Goal: Task Accomplishment & Management: Use online tool/utility

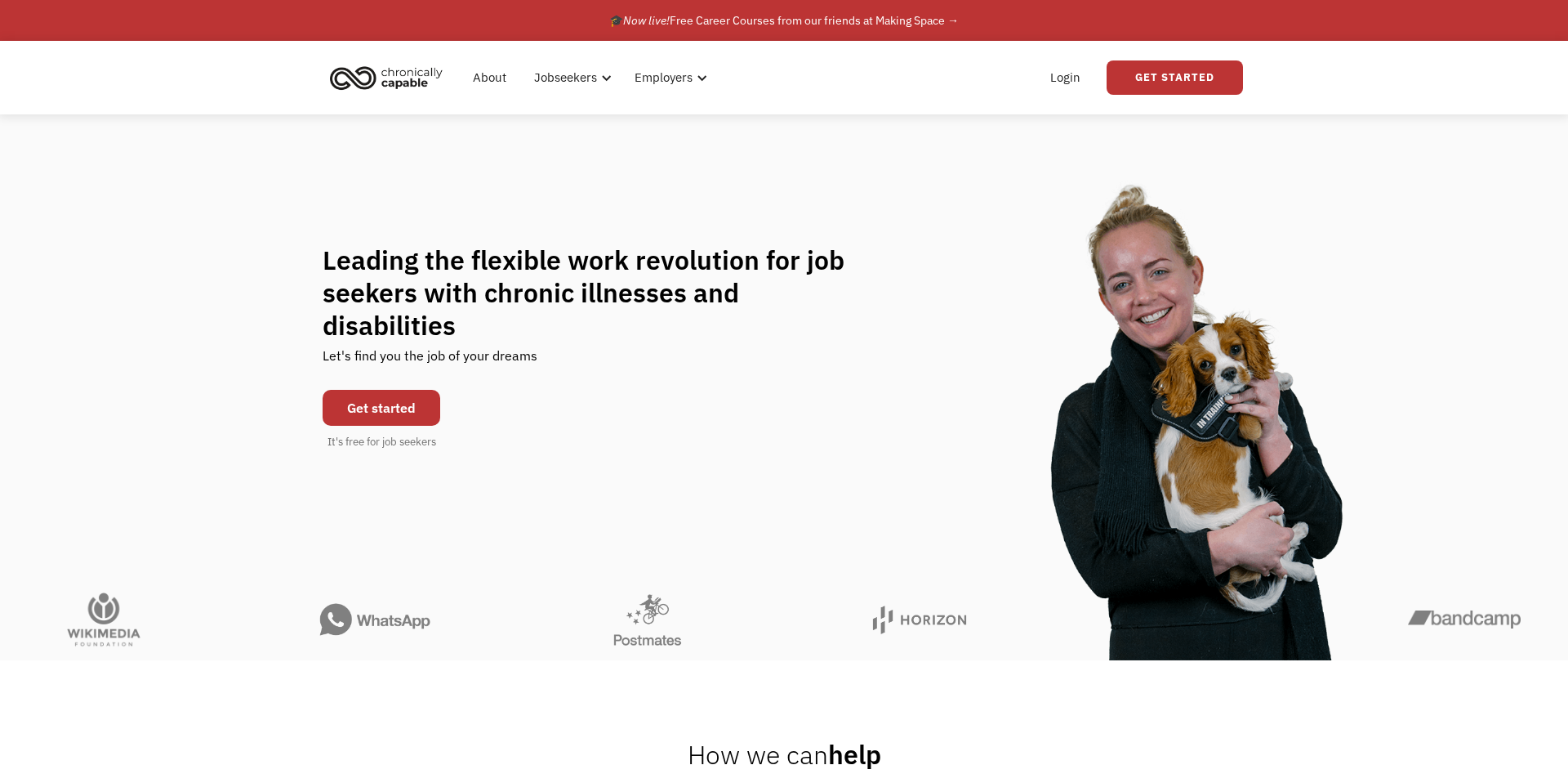
click at [980, 613] on img at bounding box center [1196, 398] width 523 height 523
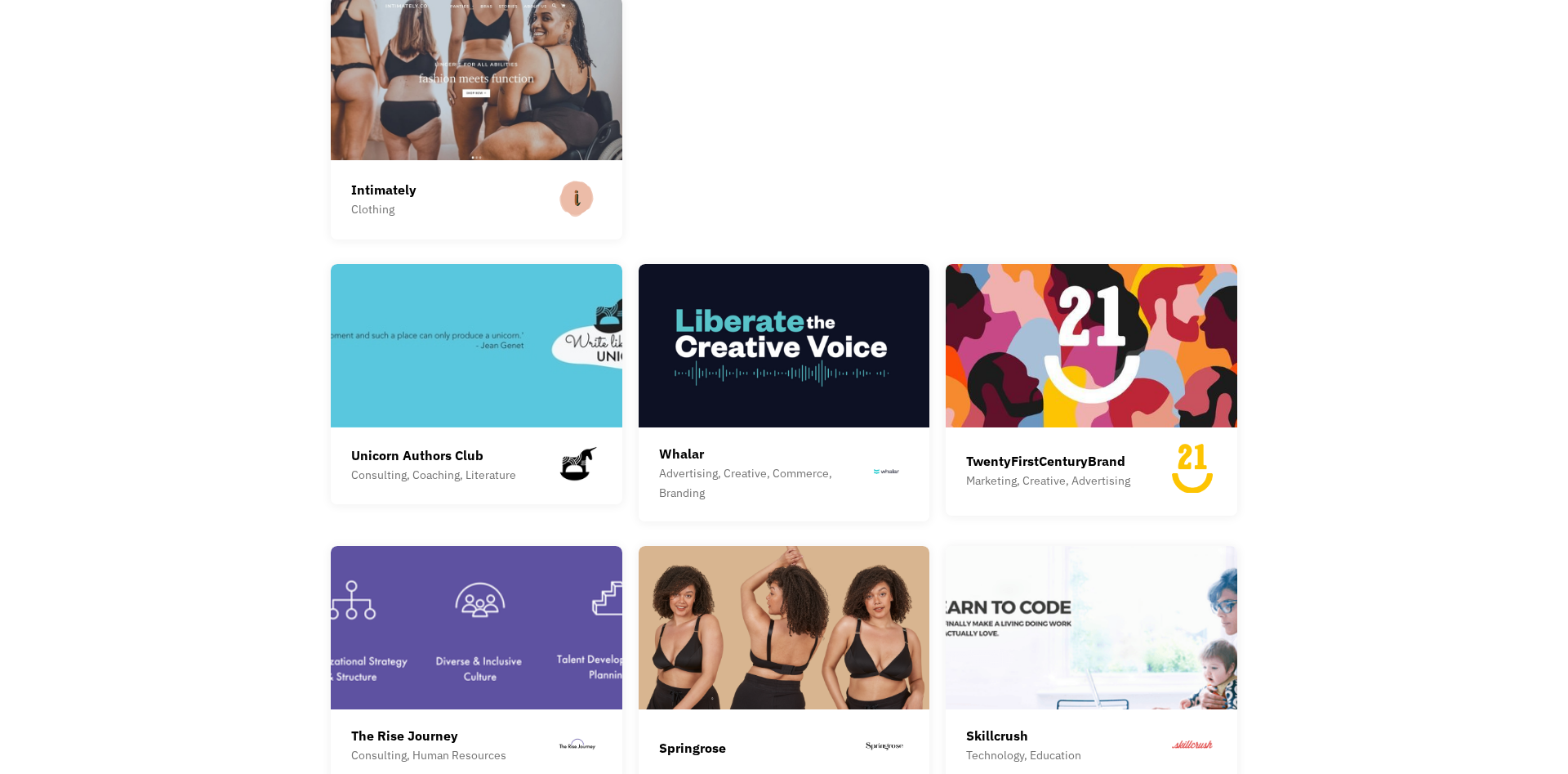
scroll to position [3250, 0]
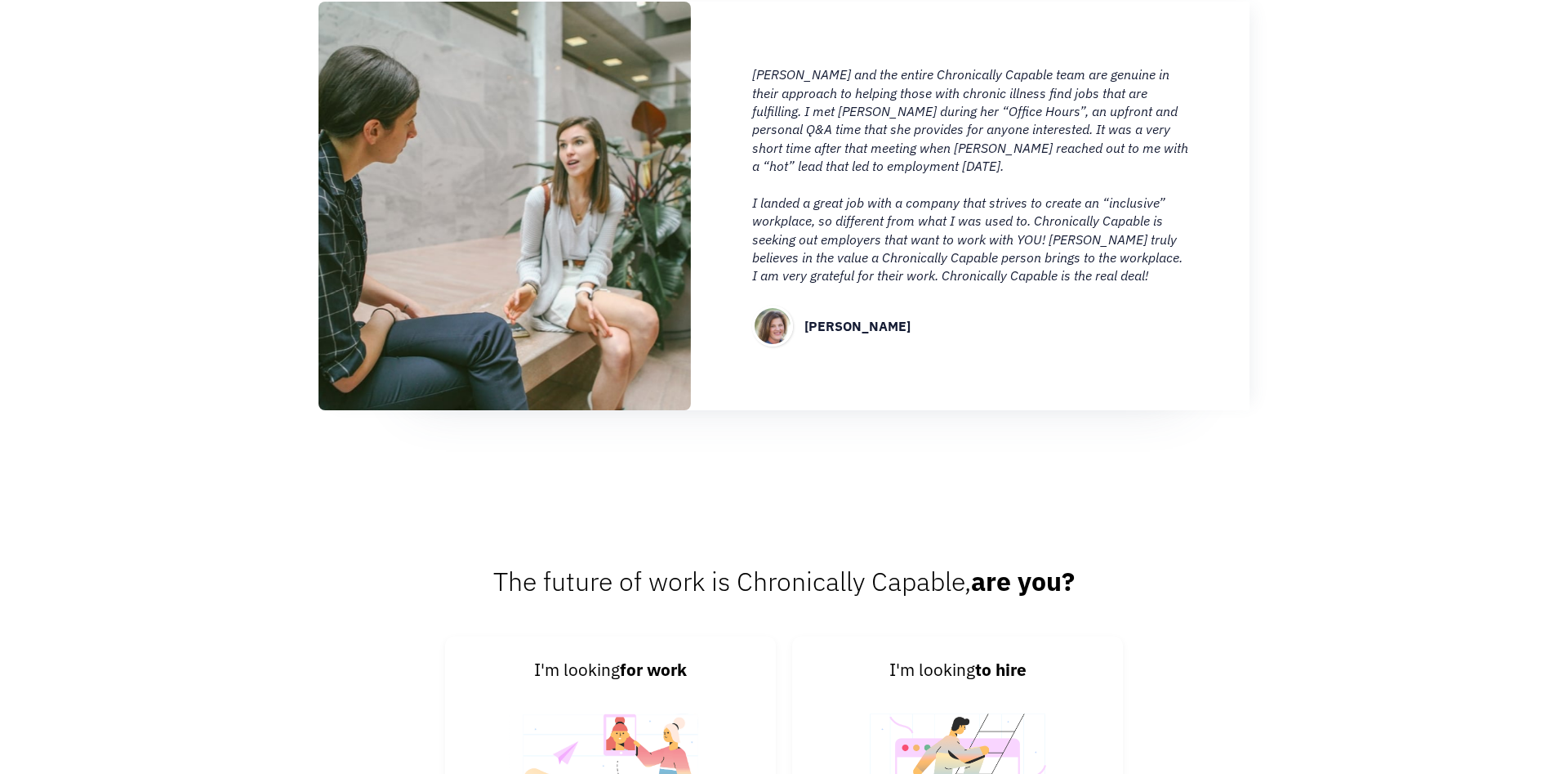
scroll to position [2166, 0]
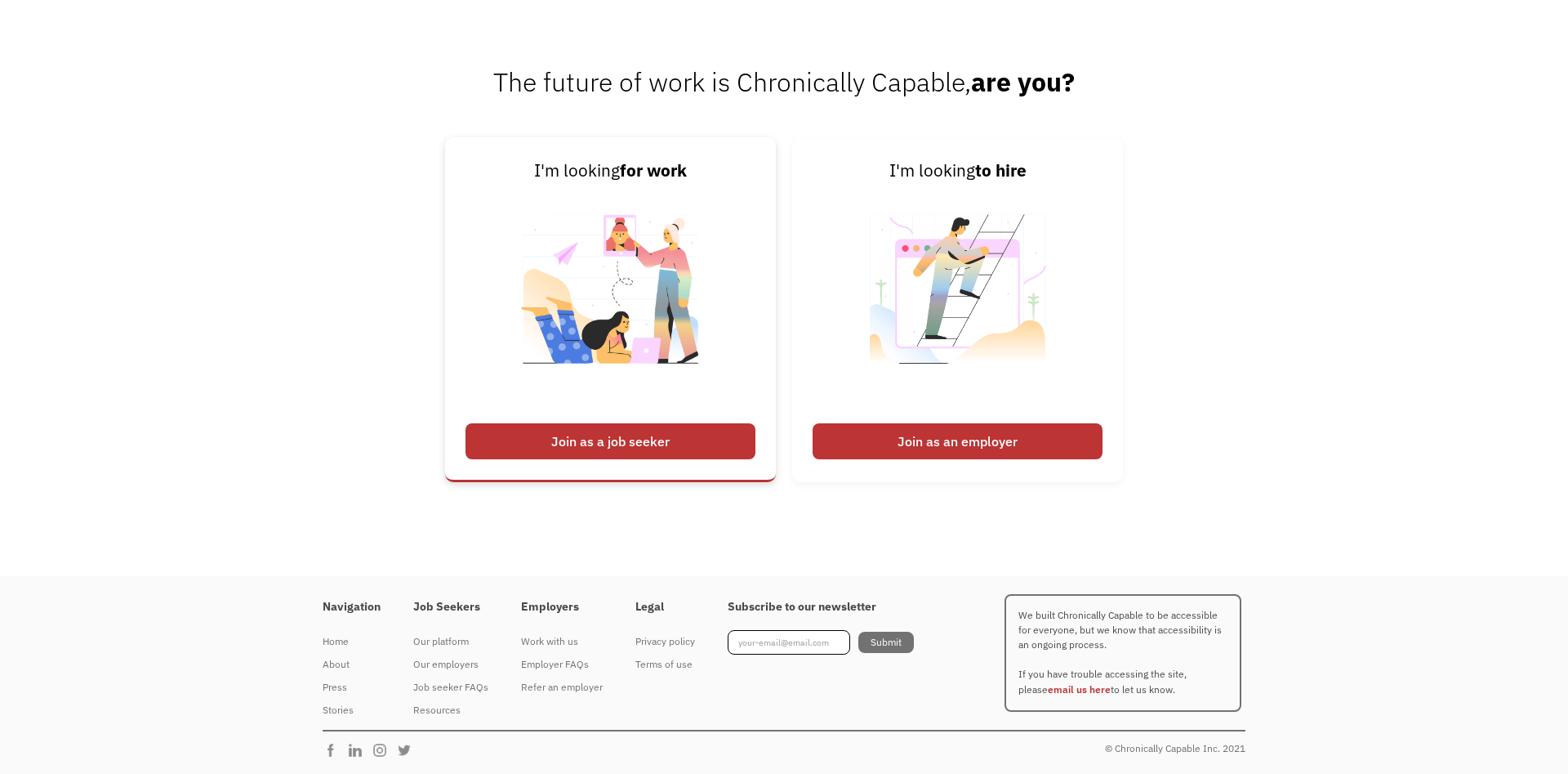
click at [623, 448] on div "Join as a job seeker" at bounding box center [610, 441] width 290 height 36
click at [680, 445] on div "Join as a job seeker" at bounding box center [610, 441] width 290 height 36
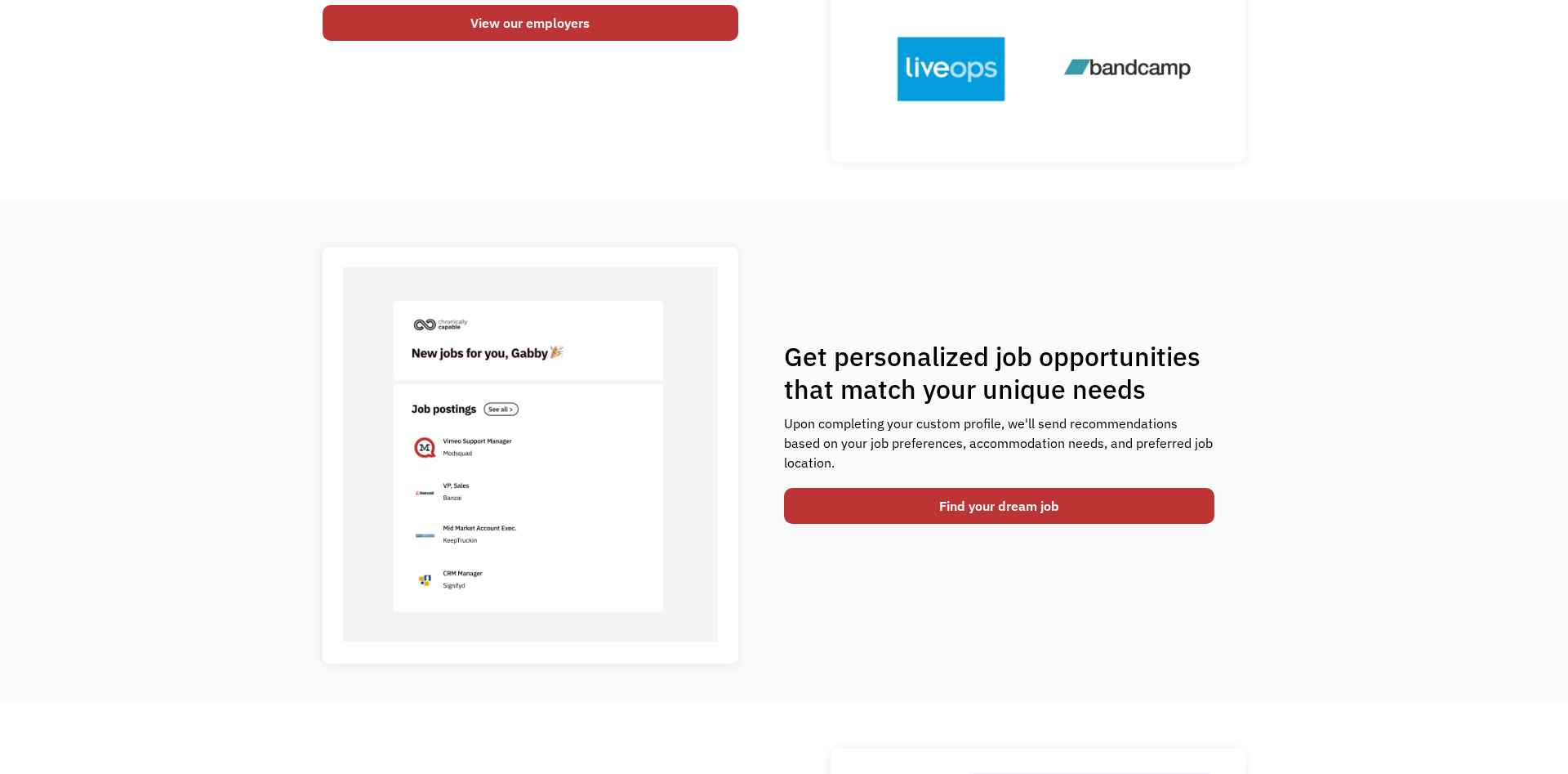
scroll to position [0, 0]
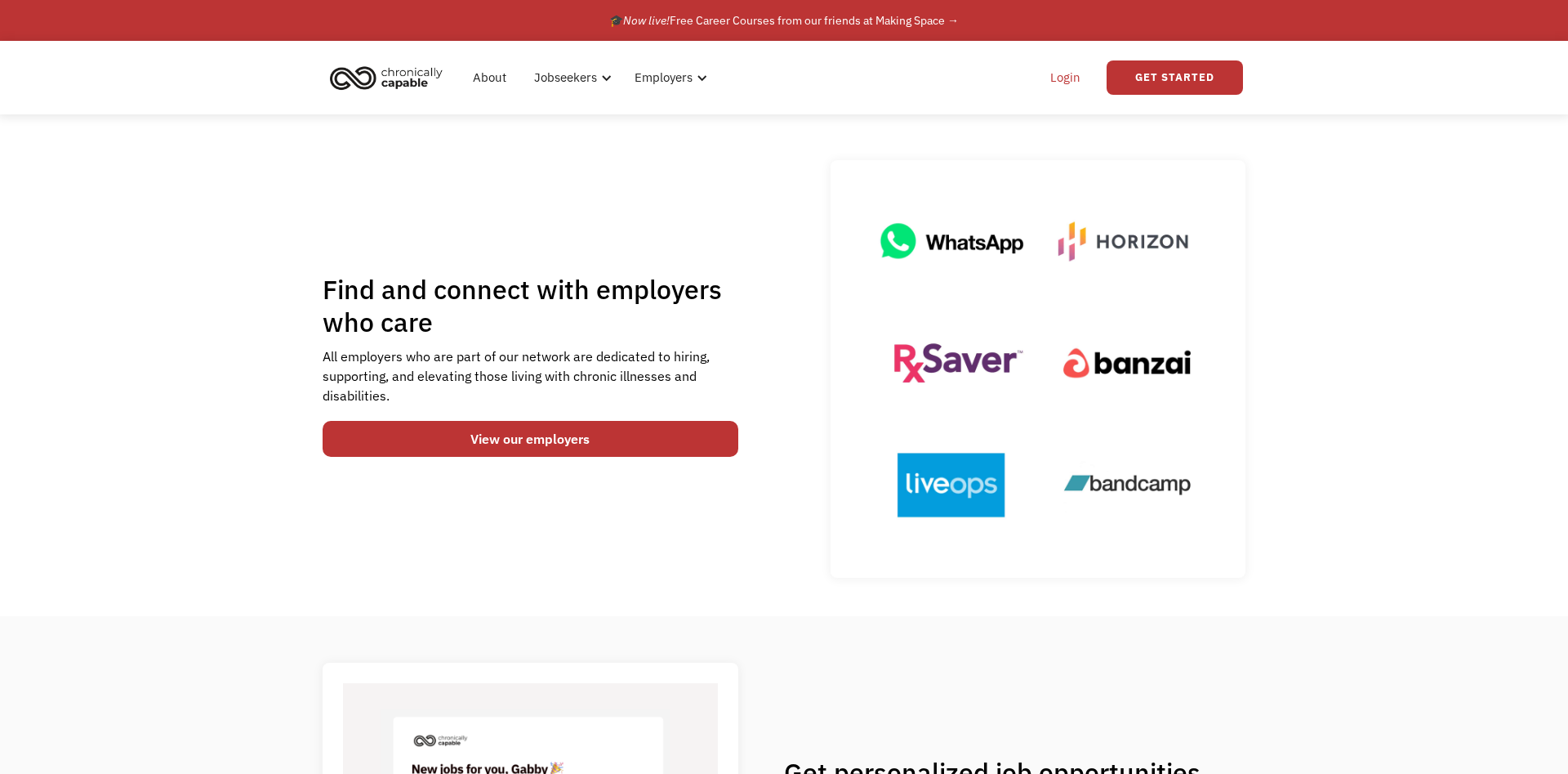
click at [1067, 86] on link "Login" at bounding box center [1064, 78] width 50 height 52
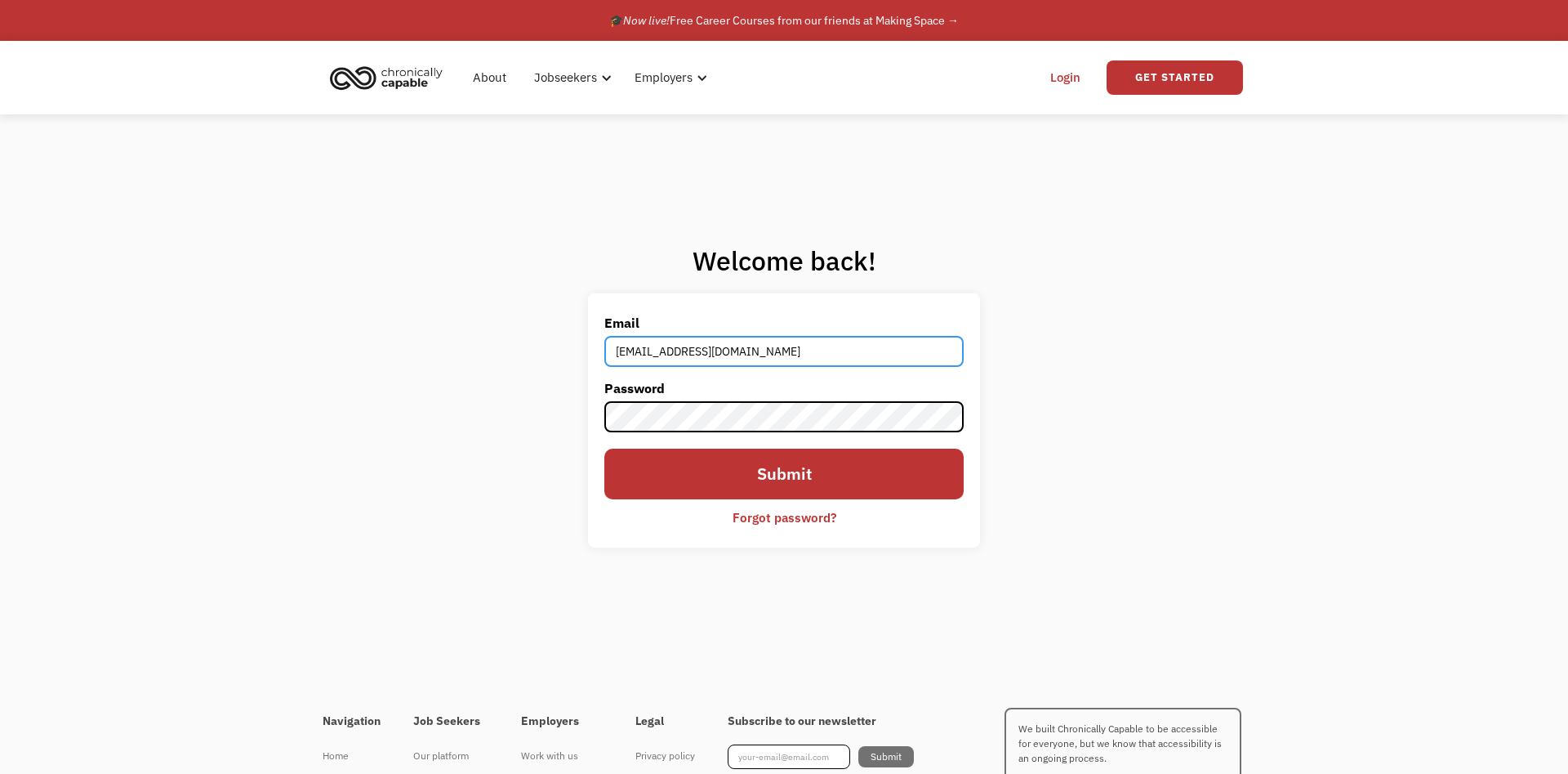
type input "[EMAIL_ADDRESS][DOMAIN_NAME]"
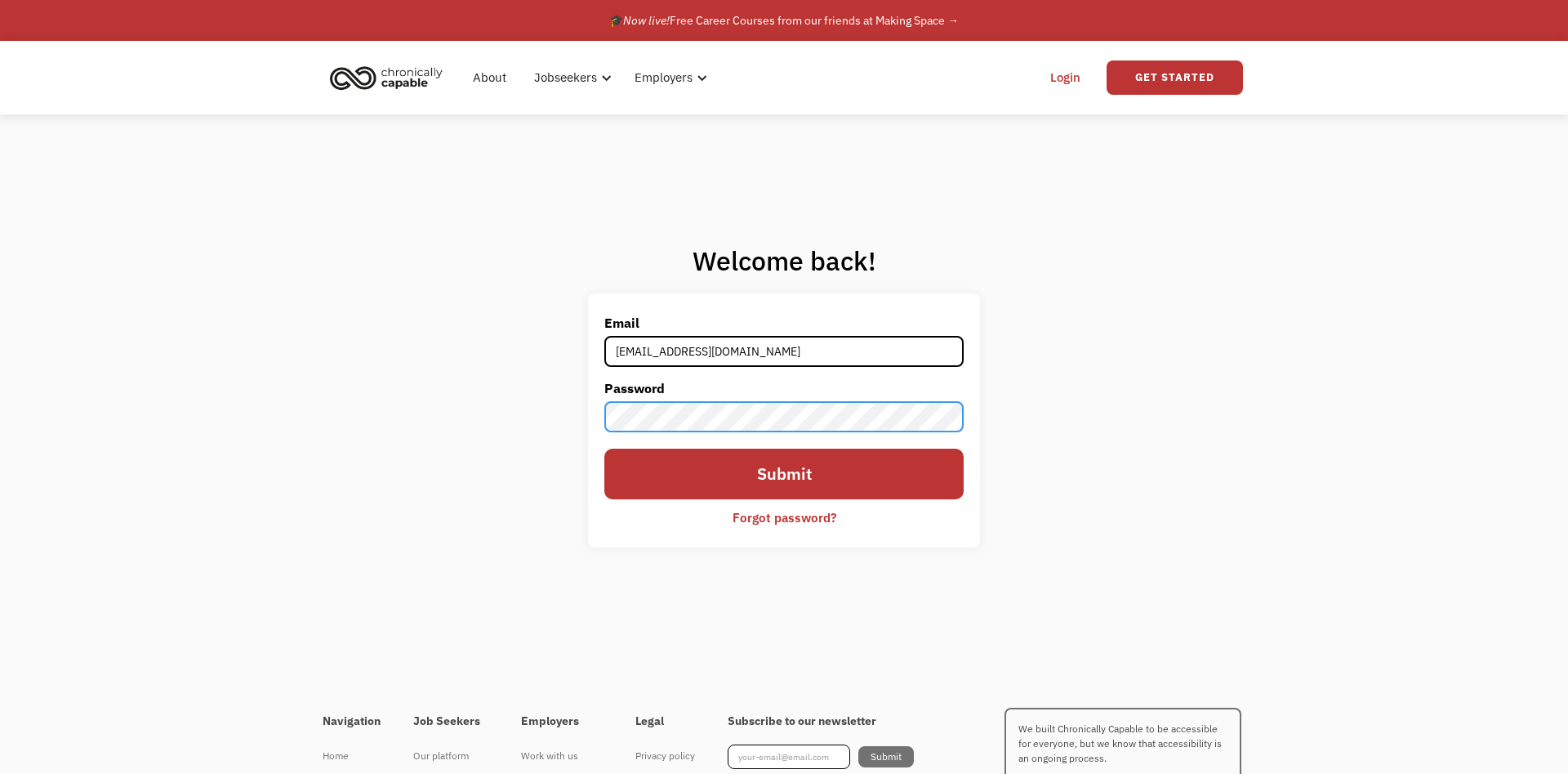
click at [605, 449] on input "Submit" at bounding box center [784, 474] width 359 height 51
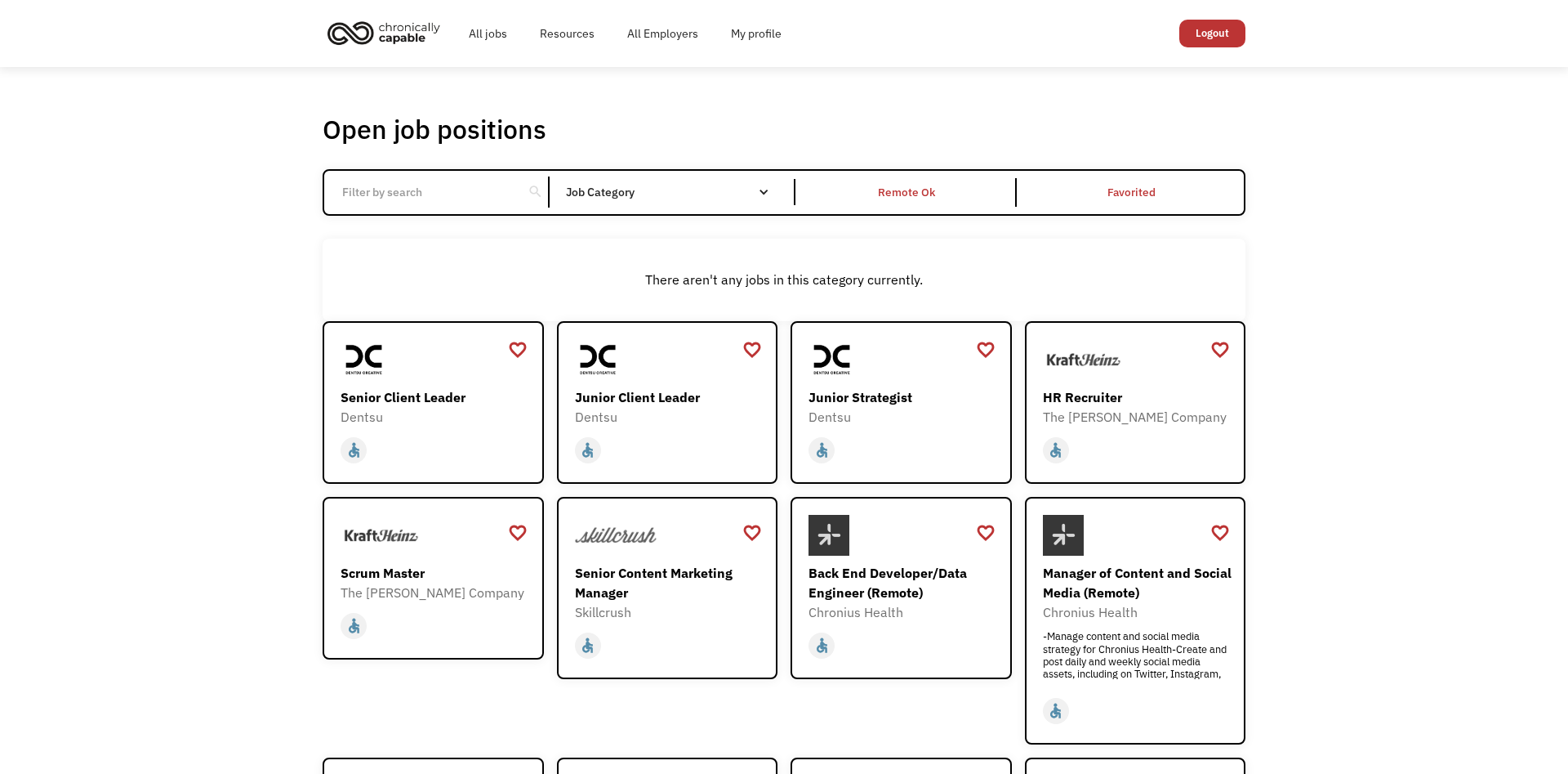
scroll to position [84, 0]
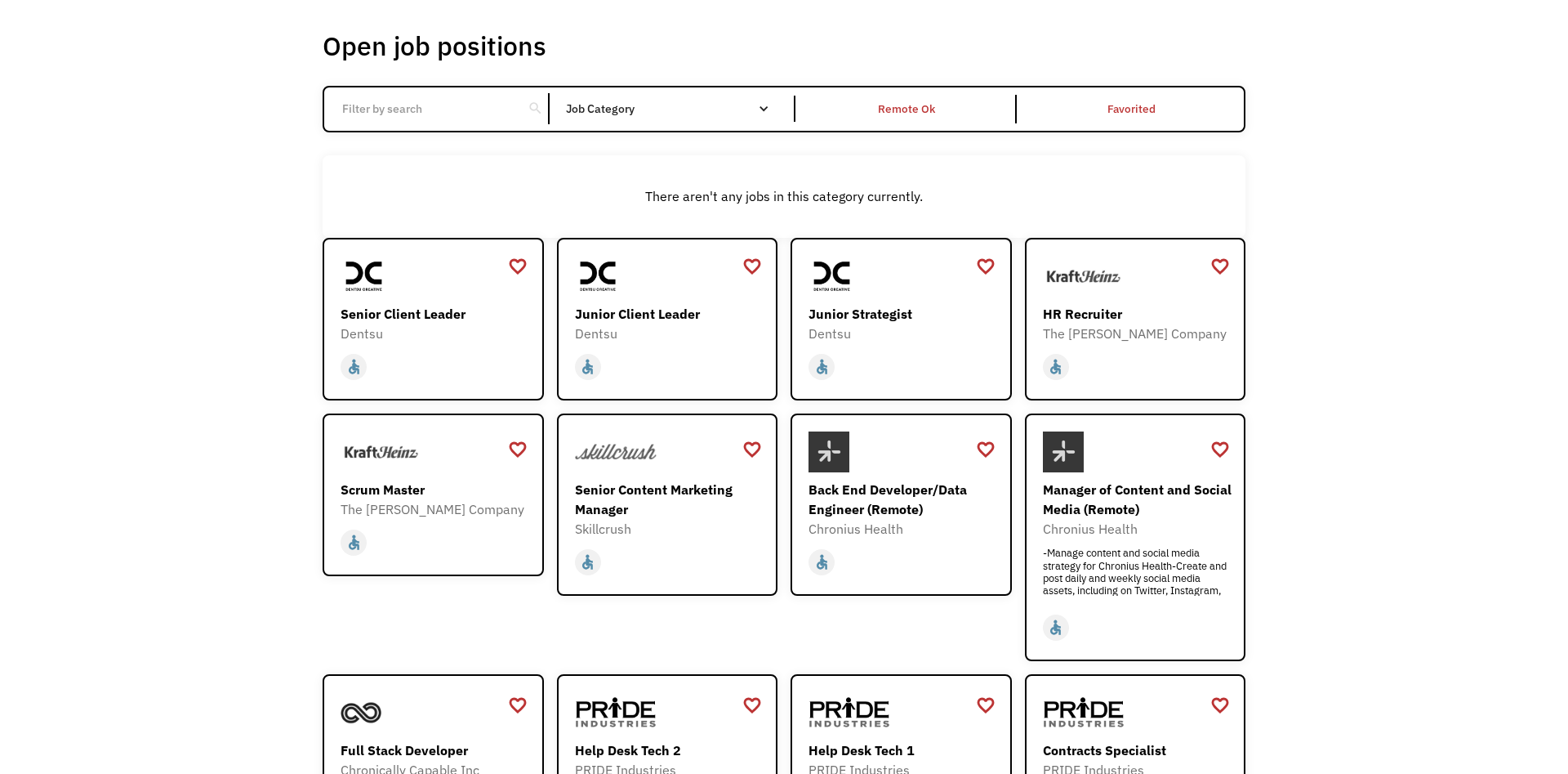
click at [449, 104] on input "Email Form" at bounding box center [422, 109] width 182 height 31
click at [1027, 173] on div "There aren't any jobs in this category currently." at bounding box center [783, 196] width 923 height 83
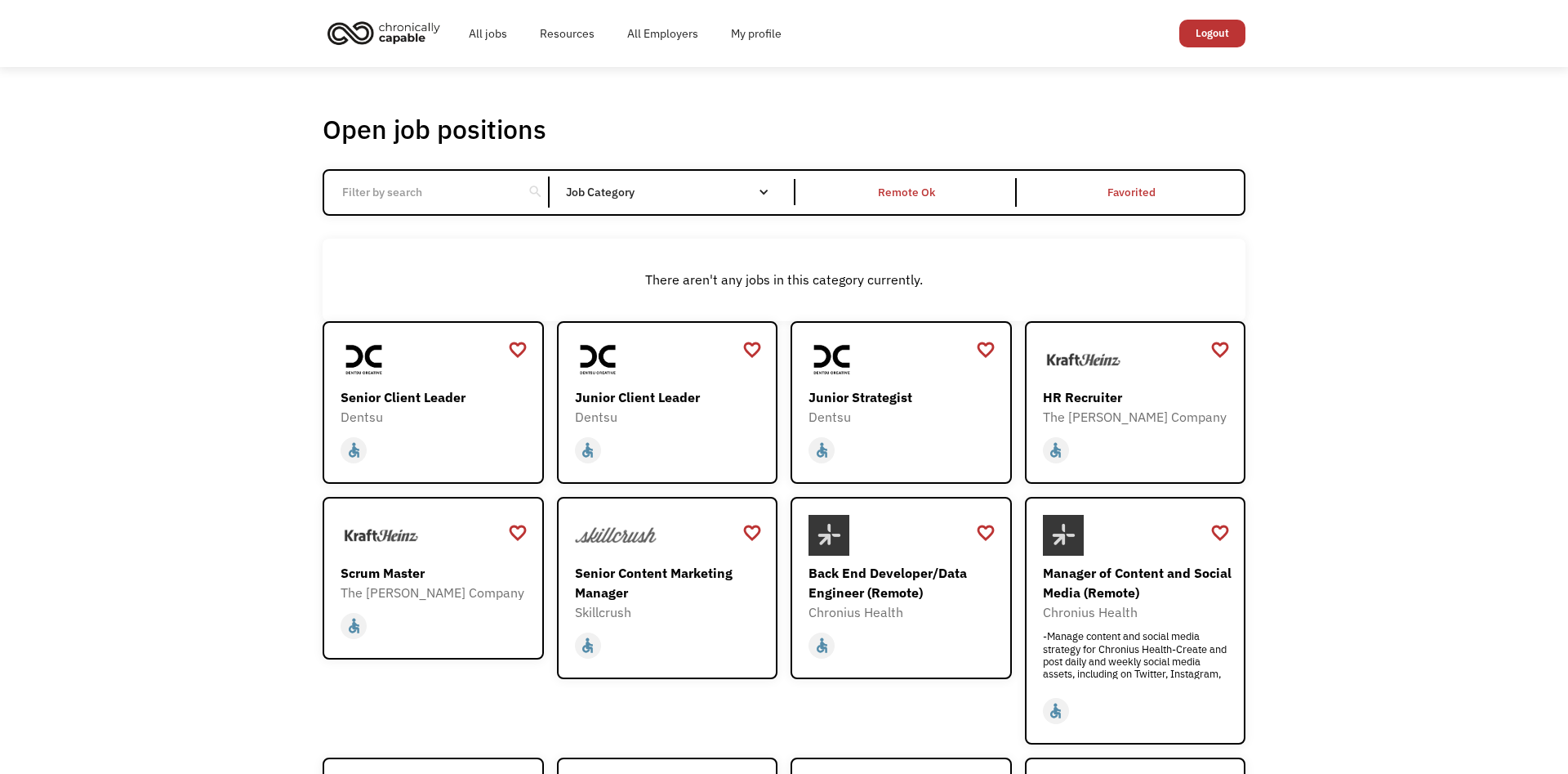
click at [1335, 324] on div "Open job positions You have X liked items Search search Filter by category Admi…" at bounding box center [784, 569] width 1568 height 1005
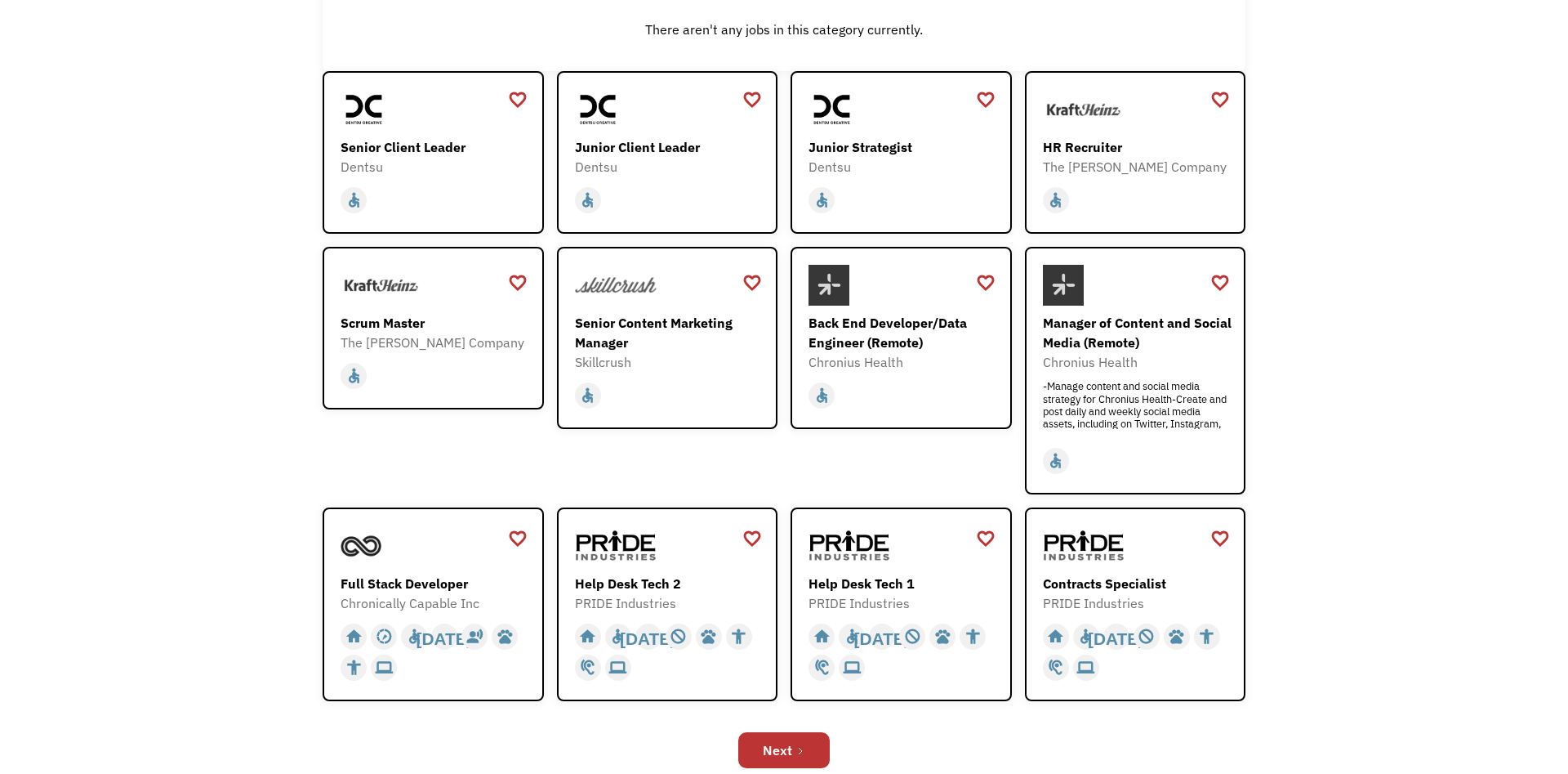
scroll to position [333, 0]
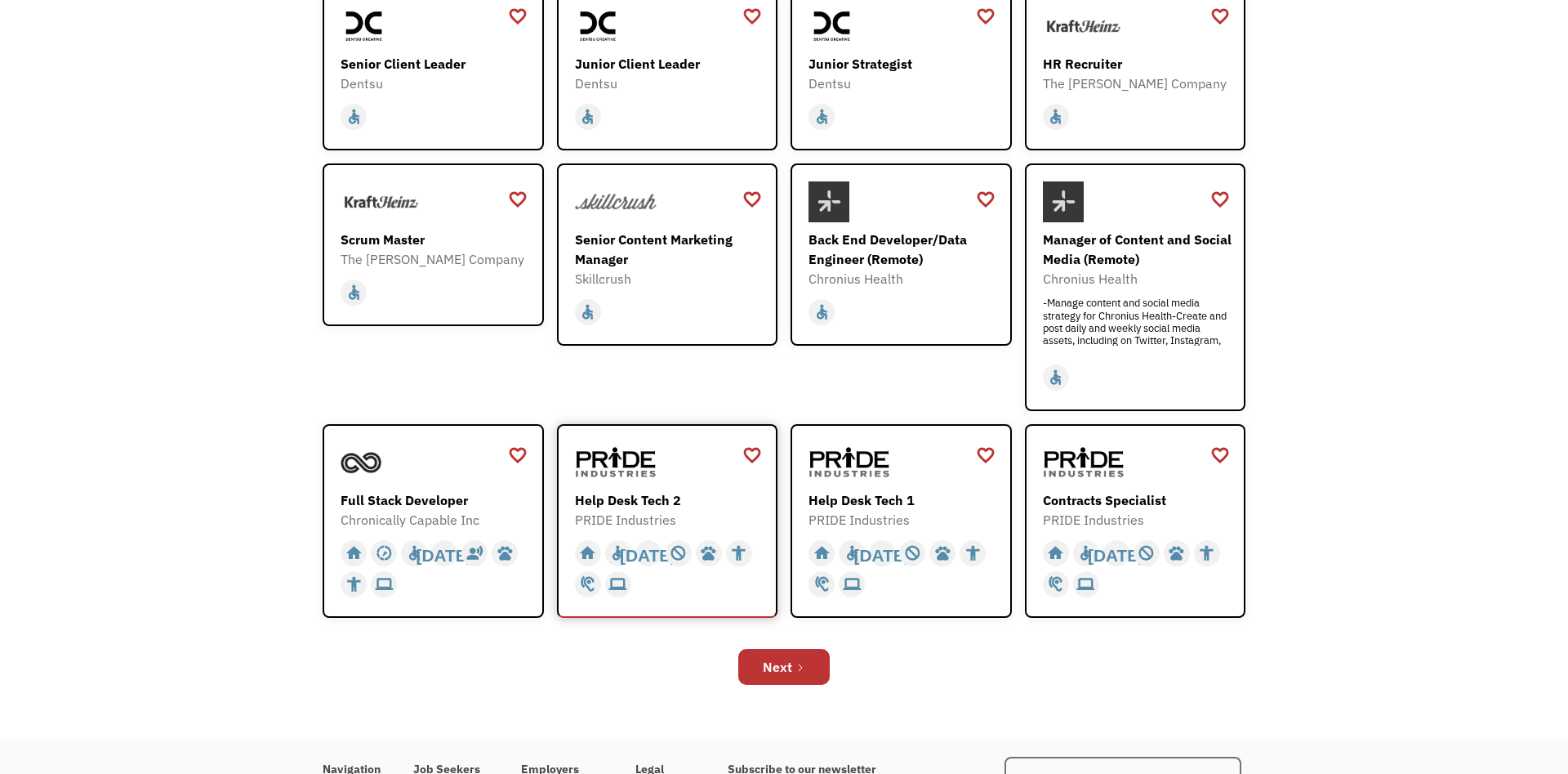
click at [646, 462] on img at bounding box center [616, 462] width 82 height 41
click at [958, 496] on div "Help Desk Tech 1" at bounding box center [902, 499] width 189 height 19
click at [1186, 485] on div "Contracts Specialist PRIDE Industries https://jobs.localjobnetwork.com/j/648009…" at bounding box center [1137, 485] width 189 height 87
click at [774, 675] on div "Next" at bounding box center [777, 667] width 30 height 19
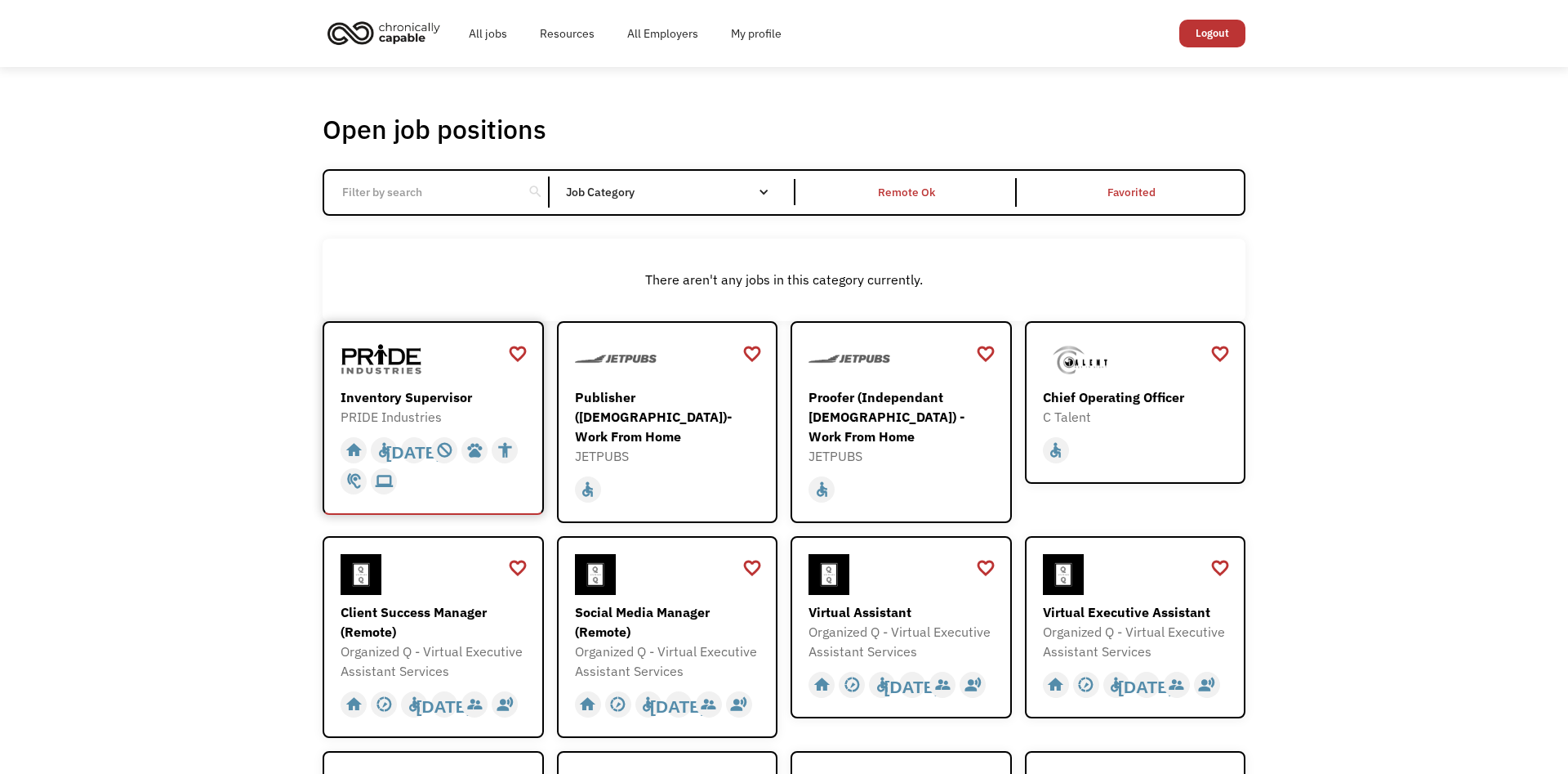
click at [476, 374] on div at bounding box center [435, 359] width 189 height 41
click at [721, 390] on div "Publisher ([DEMOGRAPHIC_DATA])- Work From Home" at bounding box center [669, 416] width 189 height 58
click at [840, 393] on div "Proofer (Independant [DEMOGRAPHIC_DATA]) - Work From Home" at bounding box center [902, 416] width 189 height 58
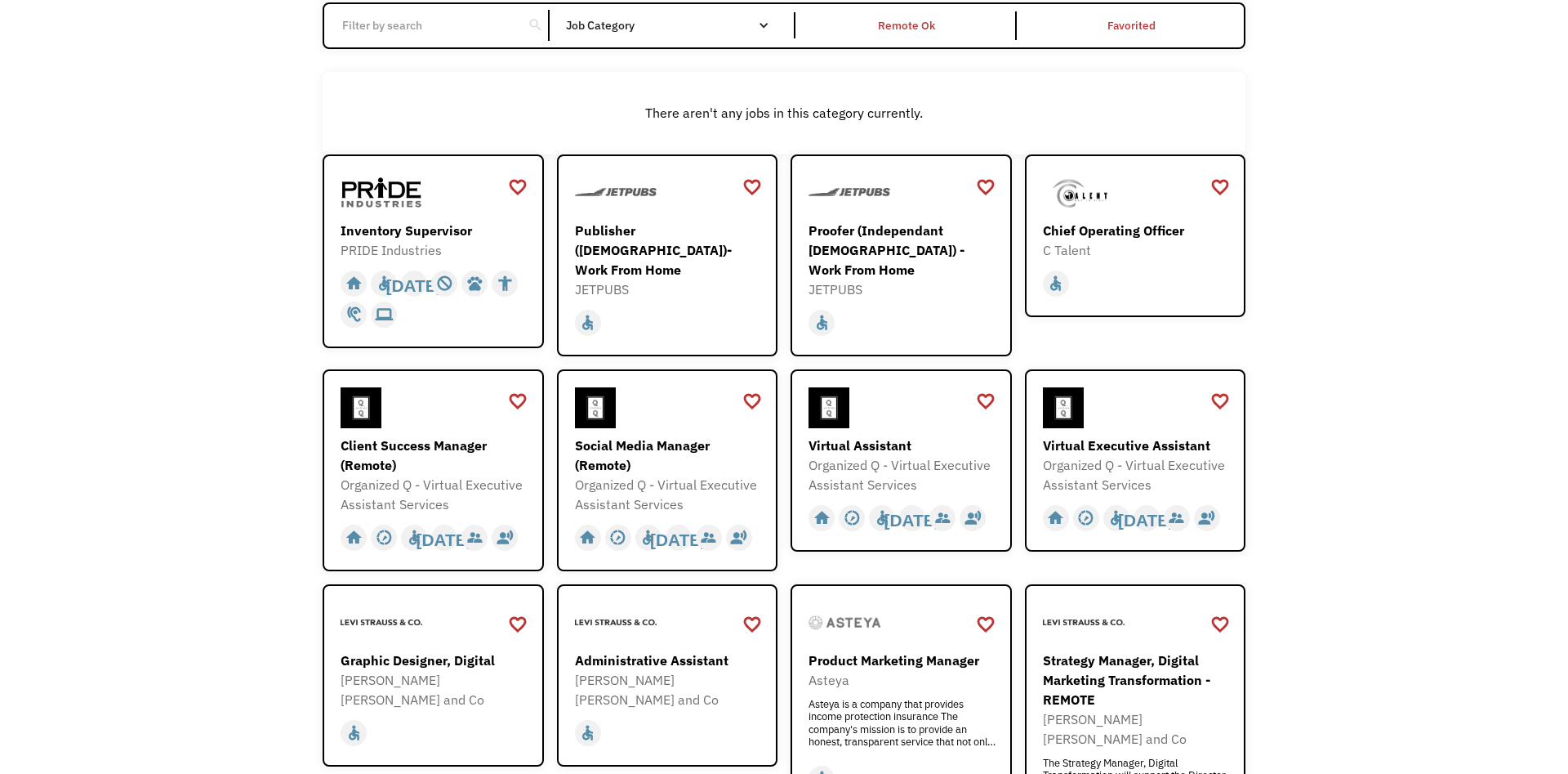
scroll to position [333, 0]
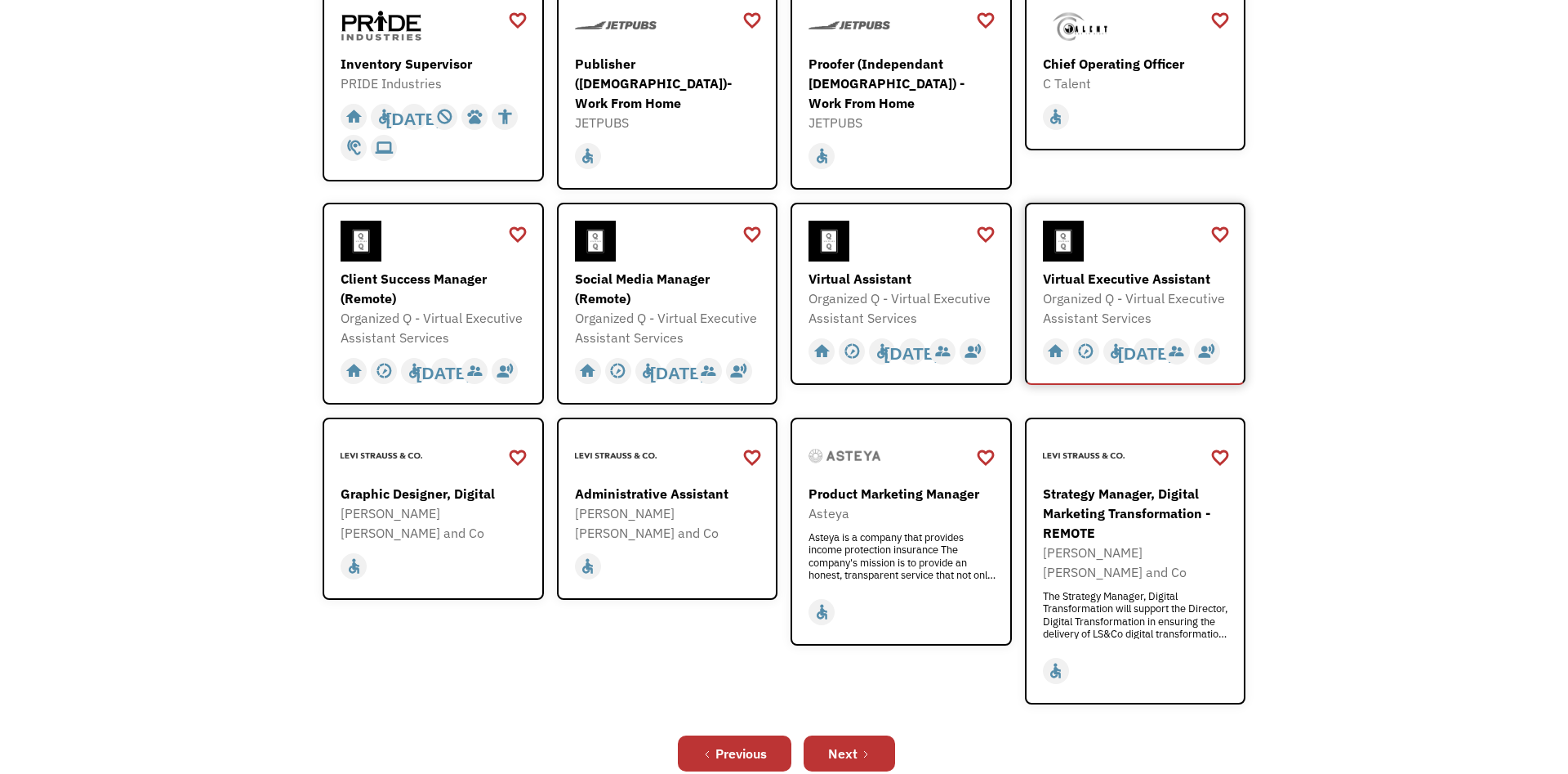
click at [1098, 295] on div "Organized Q - Virtual Executive Assistant Services" at bounding box center [1137, 308] width 189 height 39
click at [883, 289] on div "Organized Q - Virtual Executive Assistant Services" at bounding box center [902, 308] width 189 height 39
drag, startPoint x: 696, startPoint y: 282, endPoint x: 400, endPoint y: 283, distance: 296.0
click at [695, 282] on div "Social Media Manager (Remote)" at bounding box center [669, 288] width 189 height 39
click at [382, 280] on div "Client Success Manager (Remote)" at bounding box center [435, 288] width 189 height 39
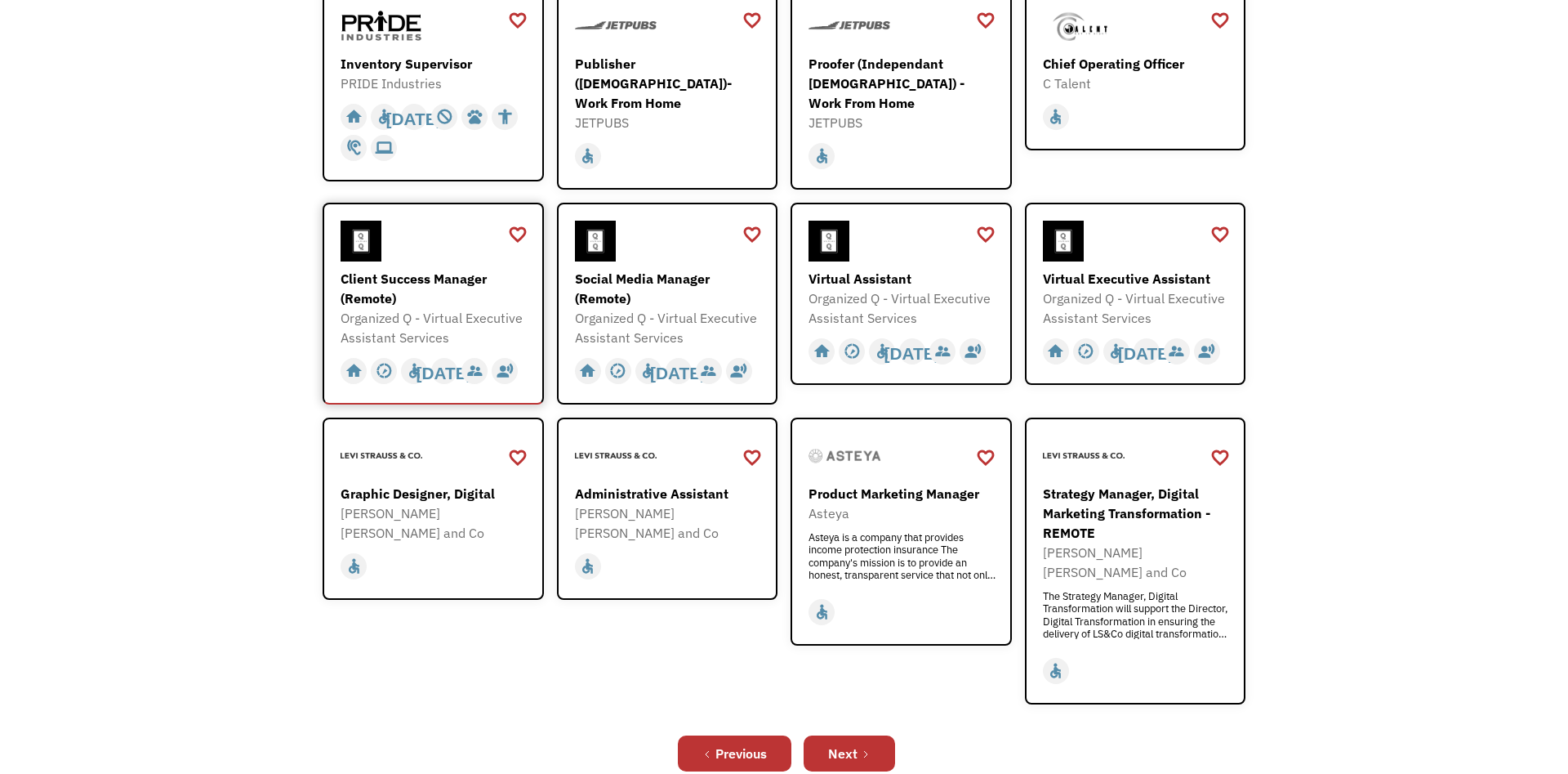
scroll to position [555, 0]
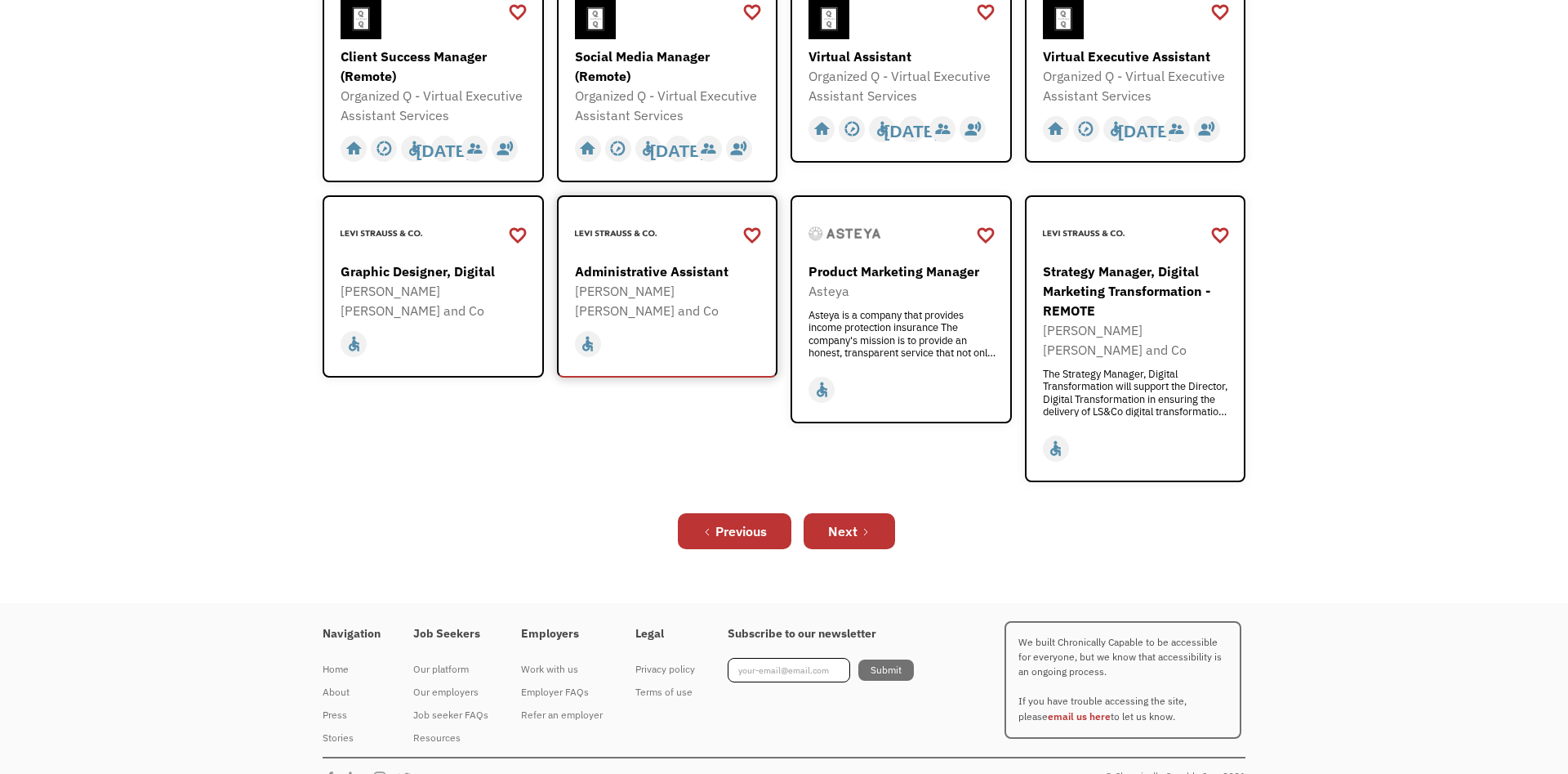
click at [712, 289] on div "[PERSON_NAME] [PERSON_NAME] and Co" at bounding box center [669, 300] width 189 height 39
click at [870, 513] on link "Next" at bounding box center [848, 531] width 91 height 36
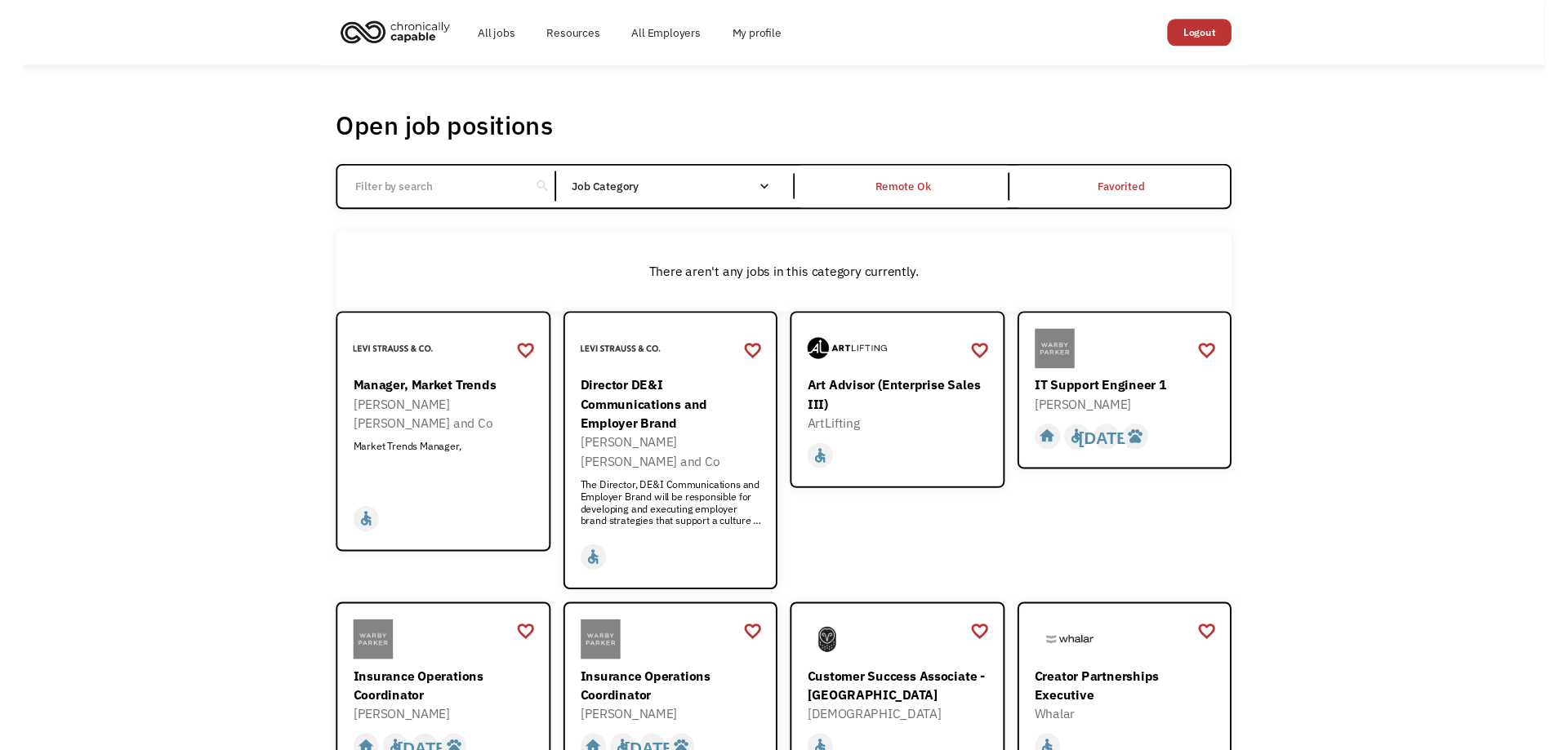
scroll to position [250, 0]
